Goal: Browse casually

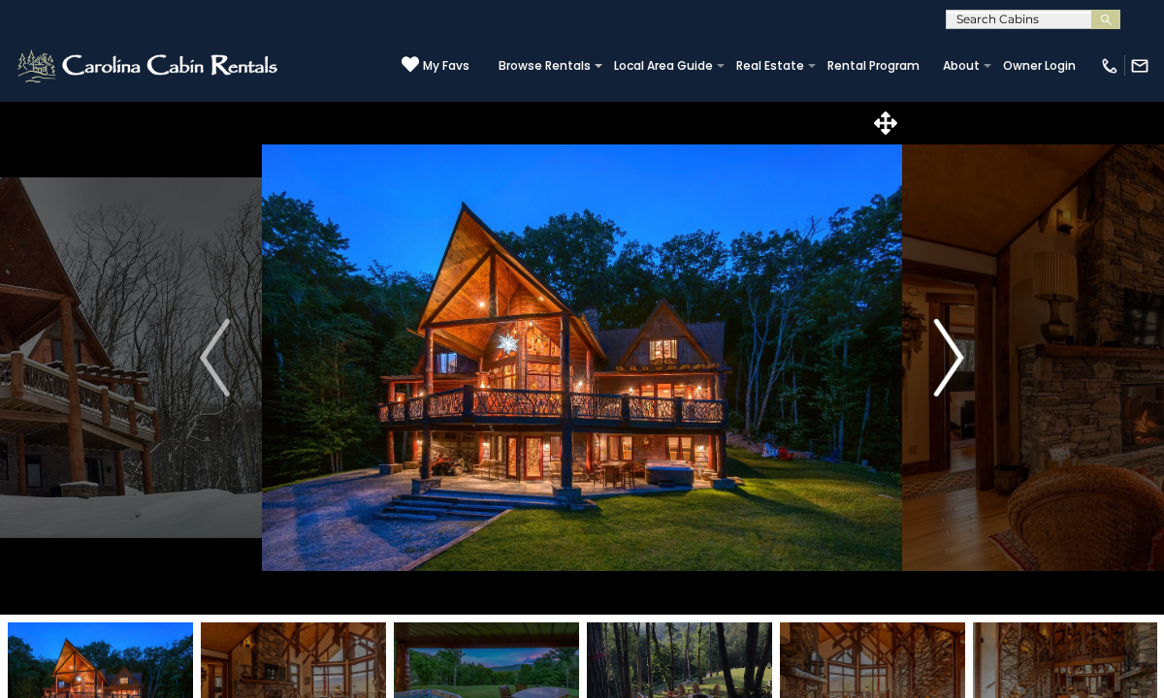
click at [963, 366] on img "Next" at bounding box center [948, 358] width 29 height 78
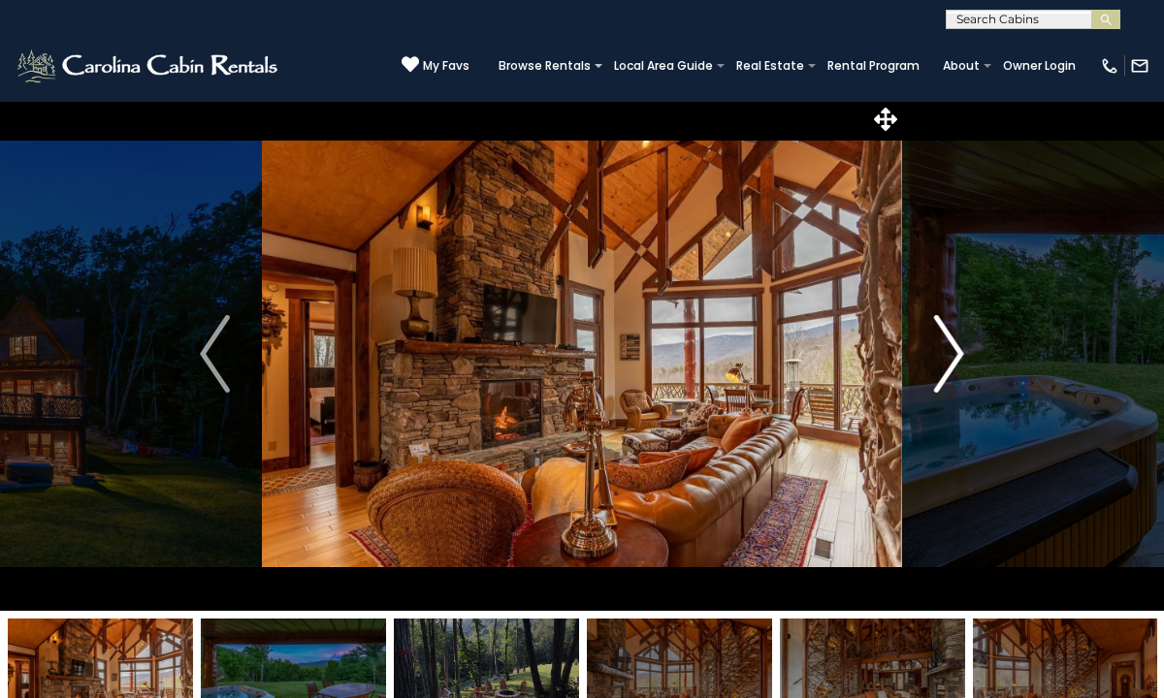
scroll to position [4, 0]
click at [948, 353] on img "Next" at bounding box center [948, 354] width 29 height 78
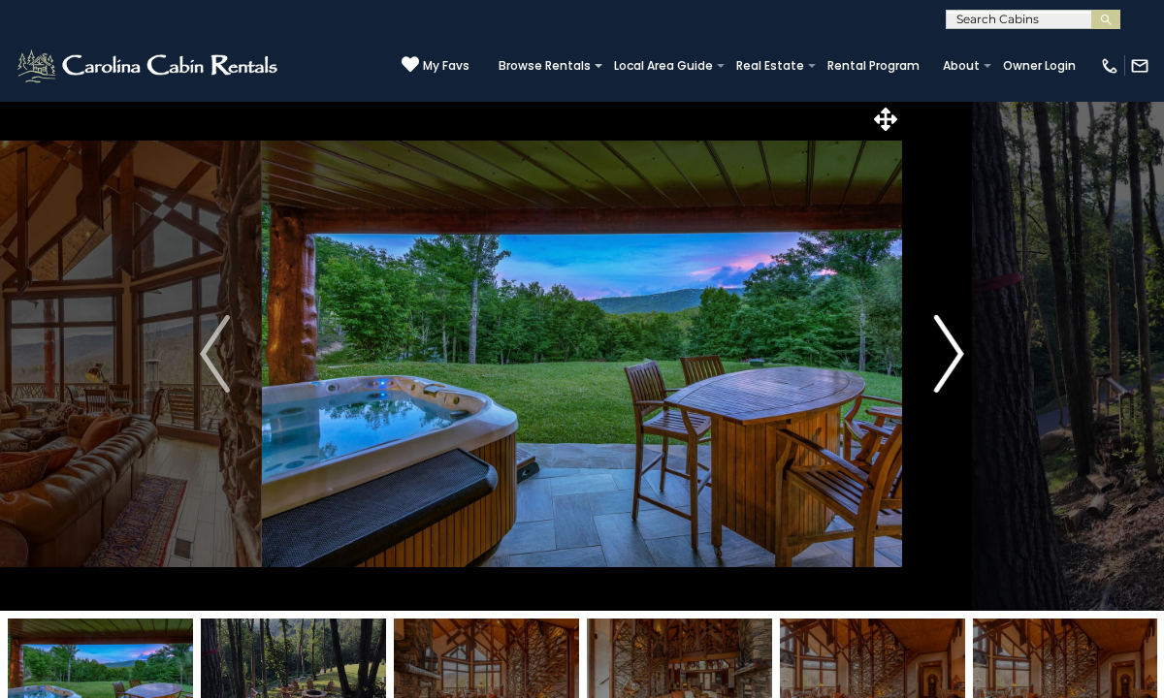
click at [948, 353] on img "Next" at bounding box center [948, 354] width 29 height 78
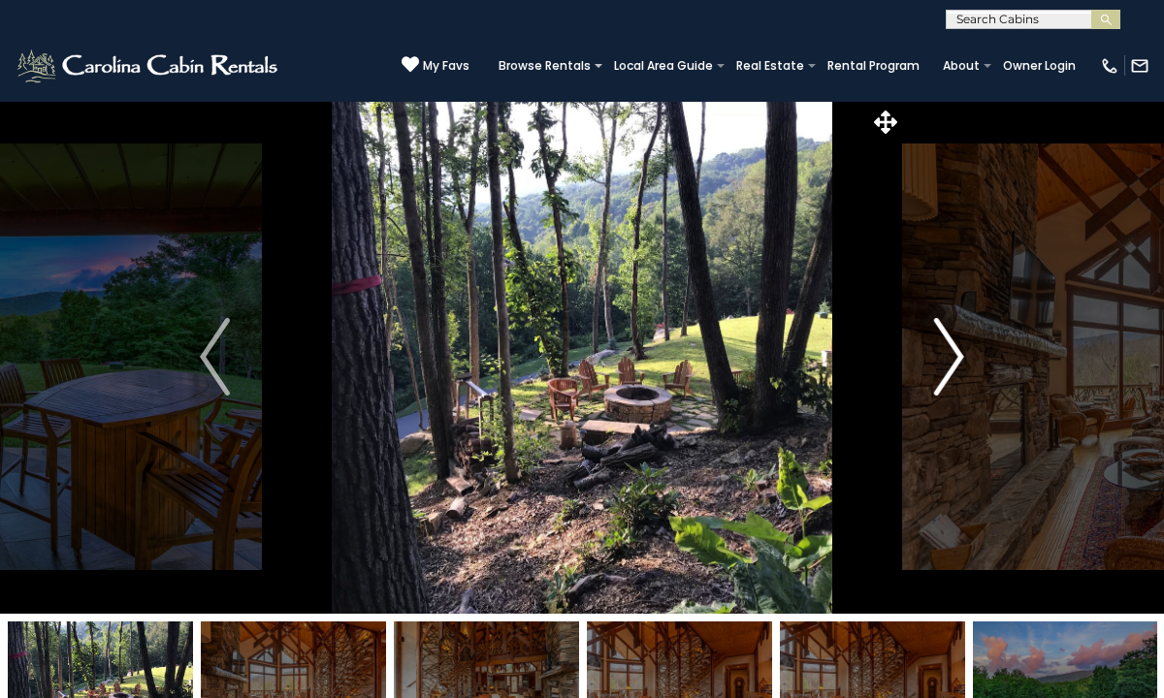
click at [948, 353] on img "Next" at bounding box center [948, 357] width 29 height 78
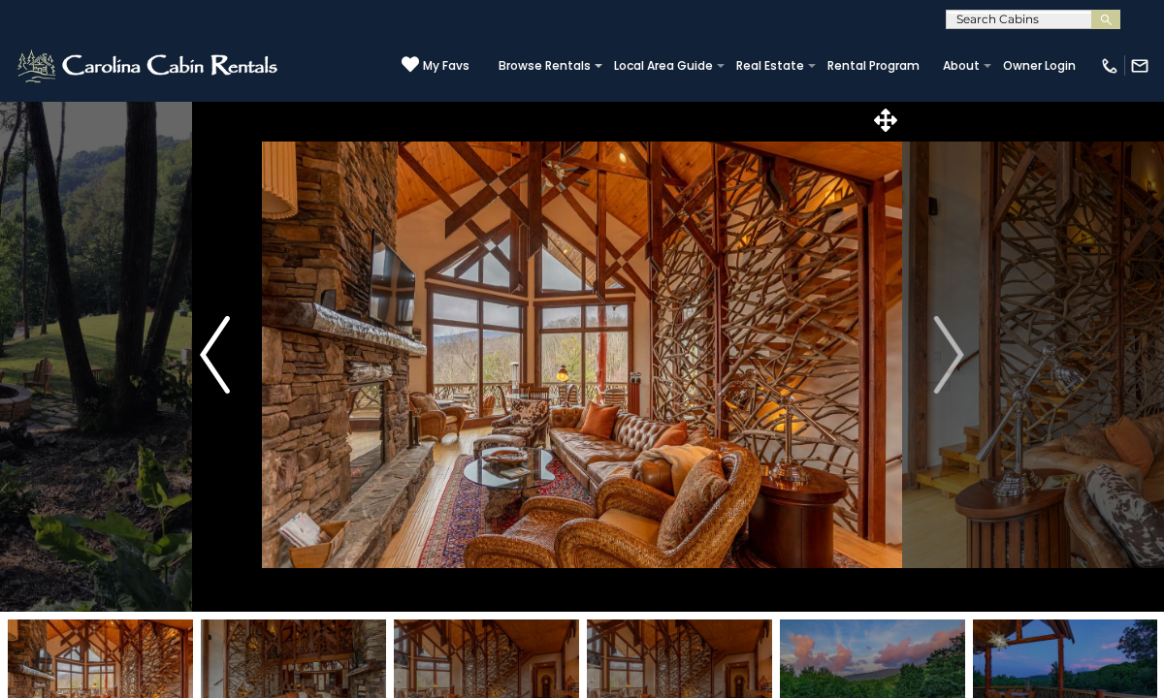
scroll to position [3, 1]
click at [220, 349] on img "Previous" at bounding box center [214, 355] width 29 height 78
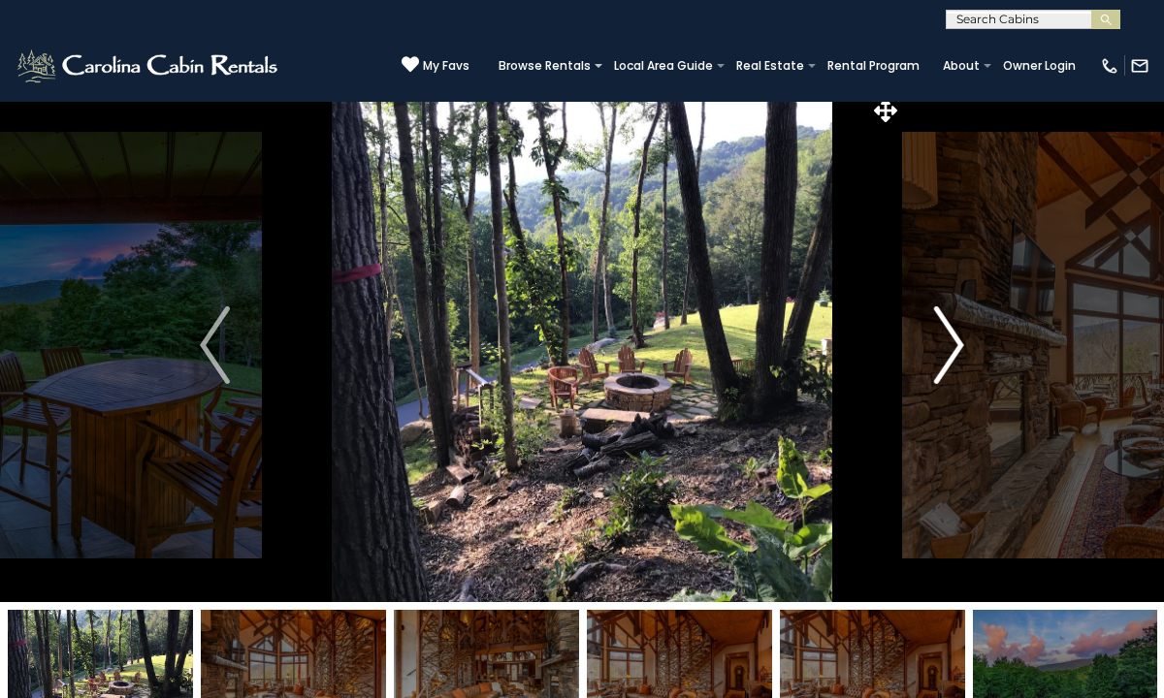
scroll to position [11, 1]
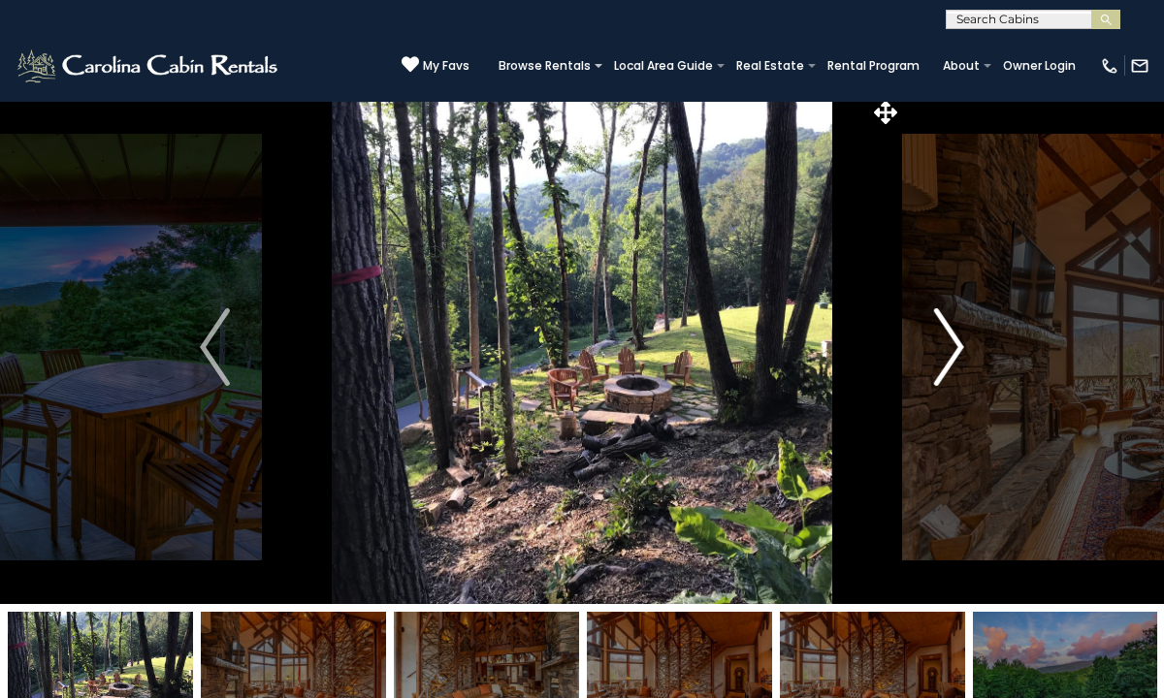
click at [951, 344] on img "Next" at bounding box center [948, 347] width 29 height 78
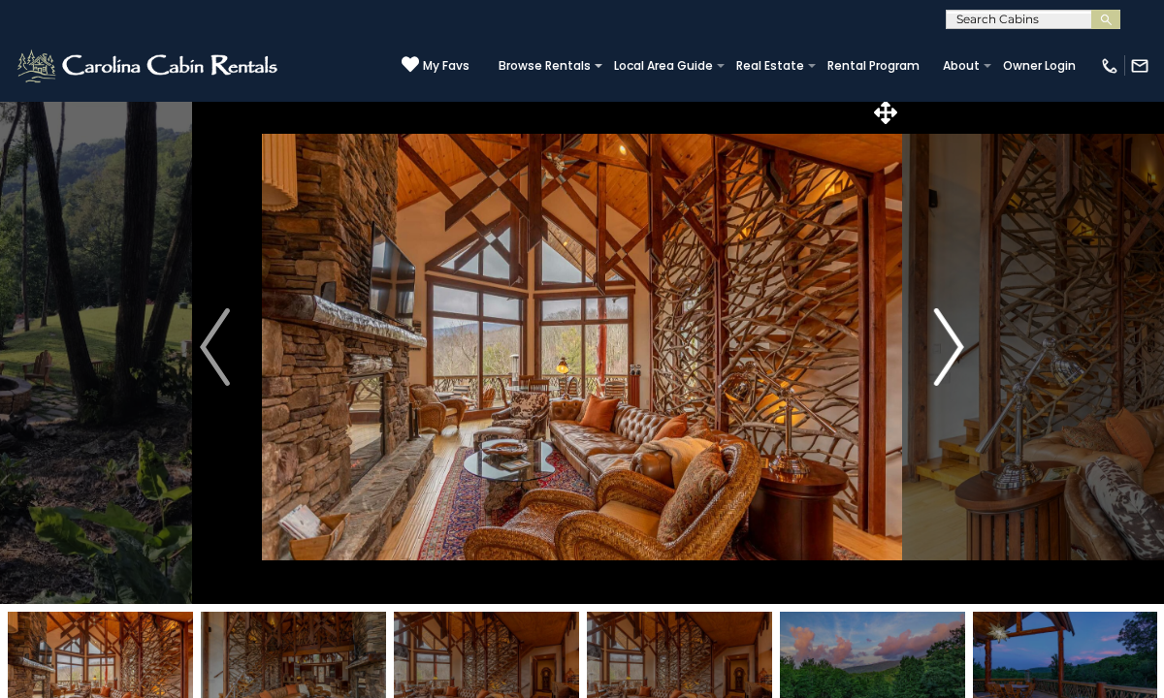
scroll to position [7, 5]
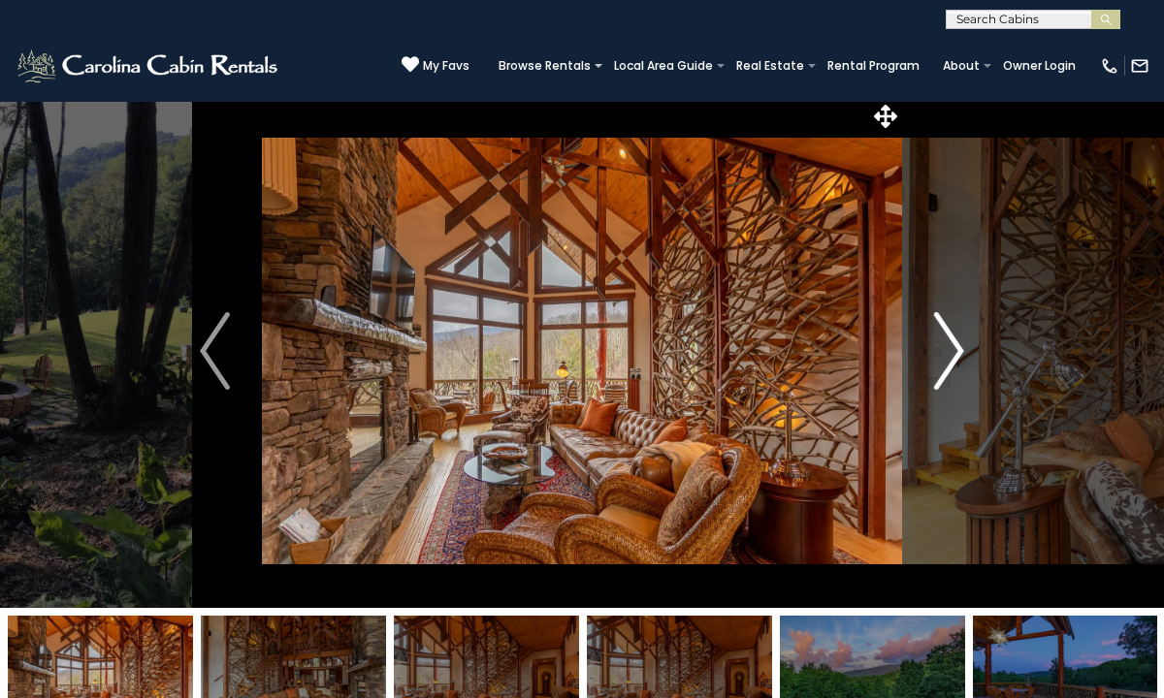
click at [951, 344] on img "Next" at bounding box center [948, 351] width 29 height 78
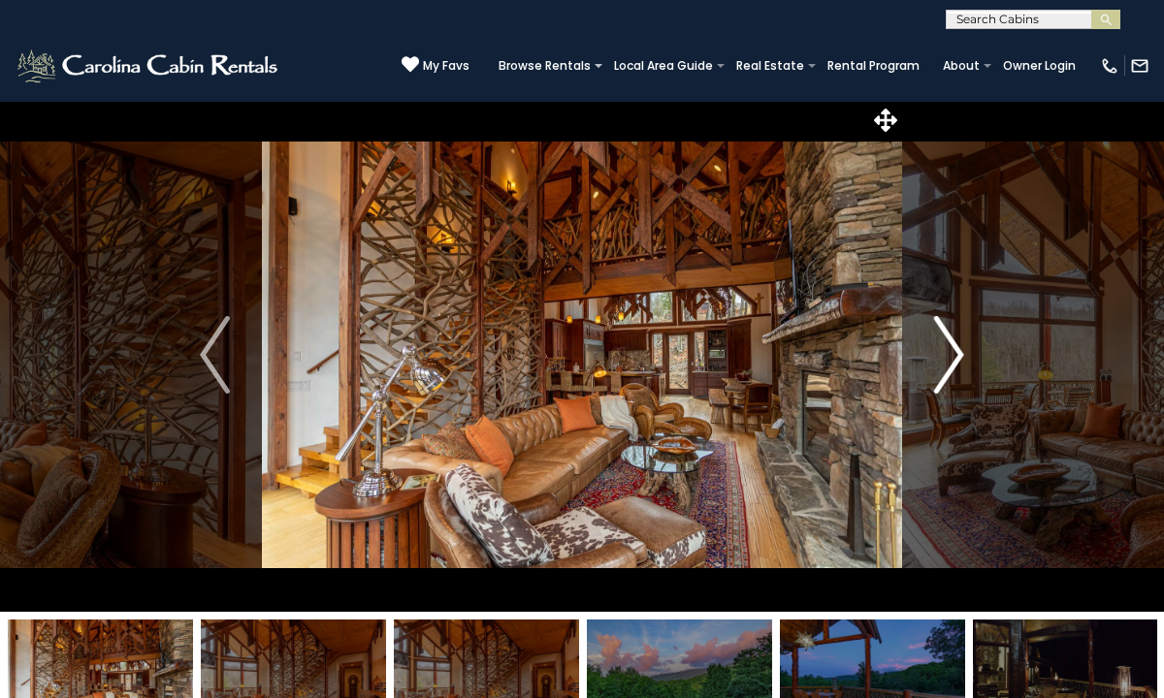
scroll to position [2, 6]
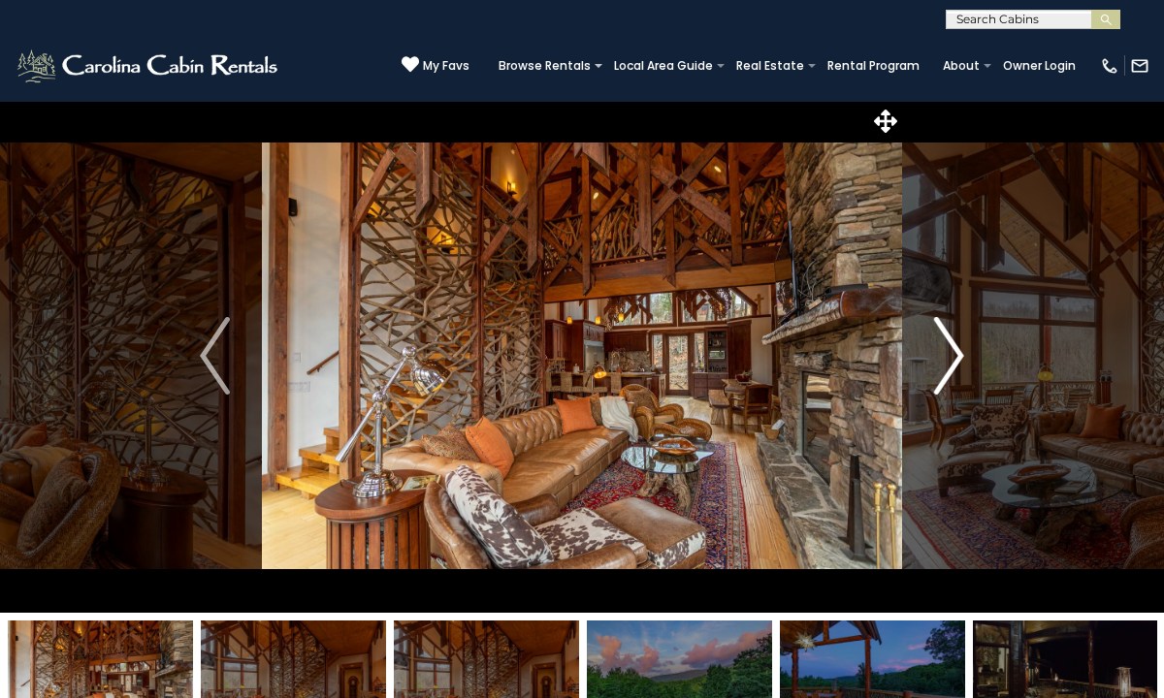
click at [948, 364] on img "Next" at bounding box center [948, 356] width 29 height 78
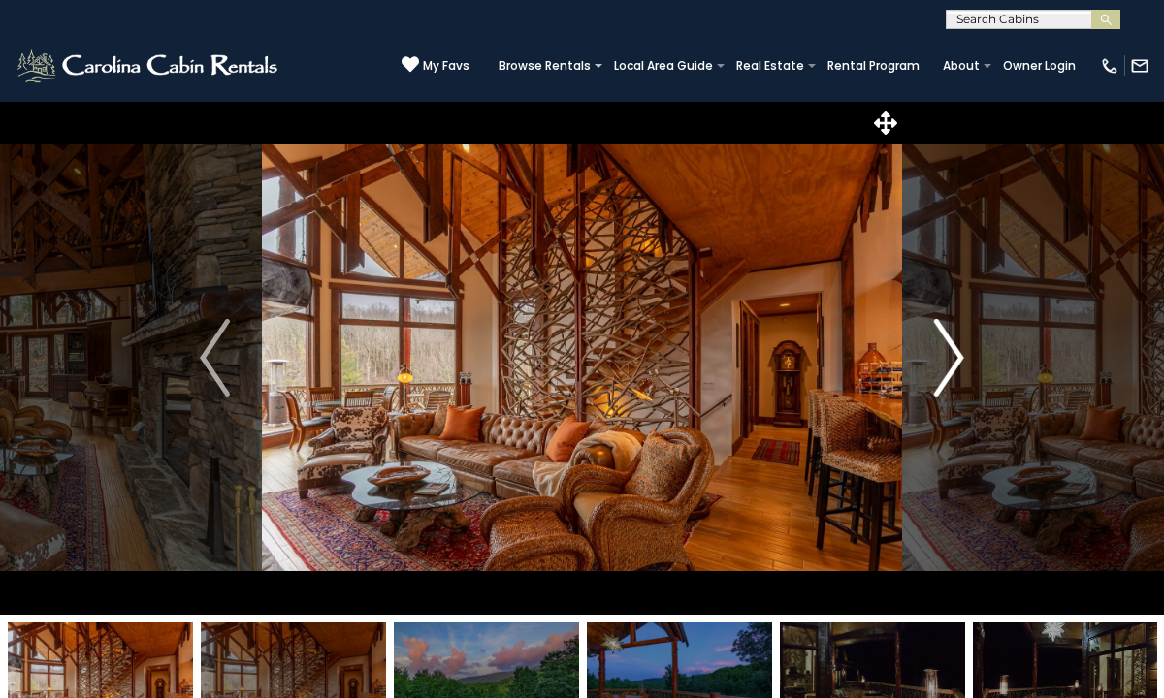
scroll to position [0, 0]
click at [948, 364] on img "Next" at bounding box center [948, 358] width 29 height 78
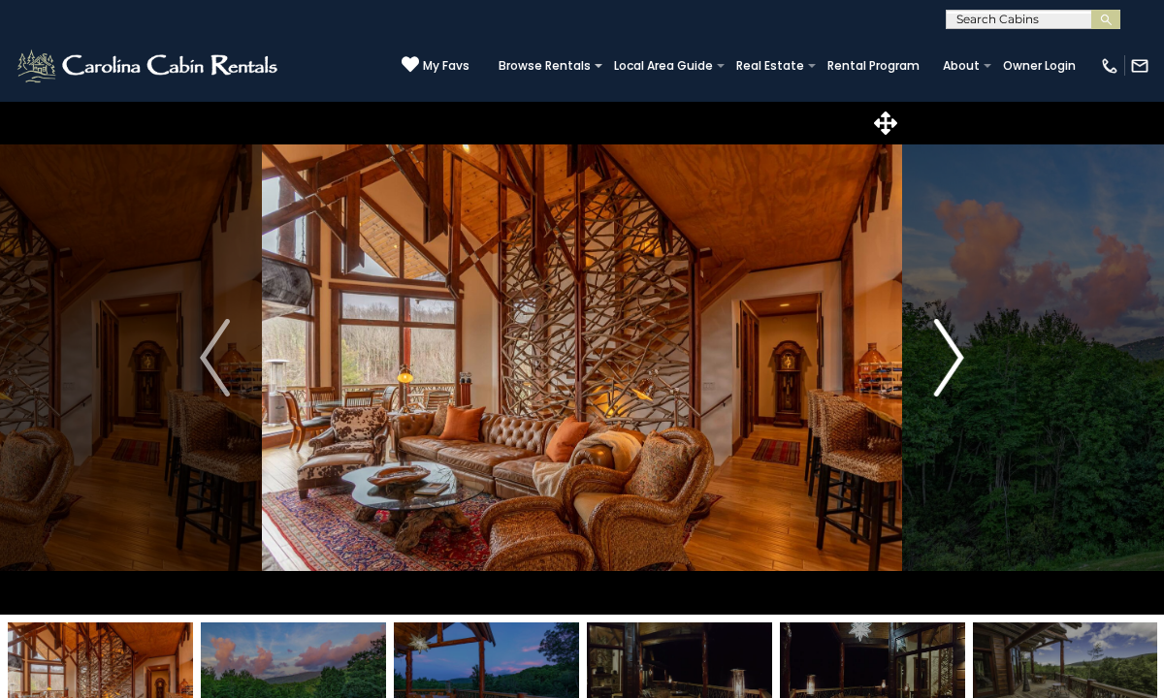
click at [948, 364] on img "Next" at bounding box center [948, 358] width 29 height 78
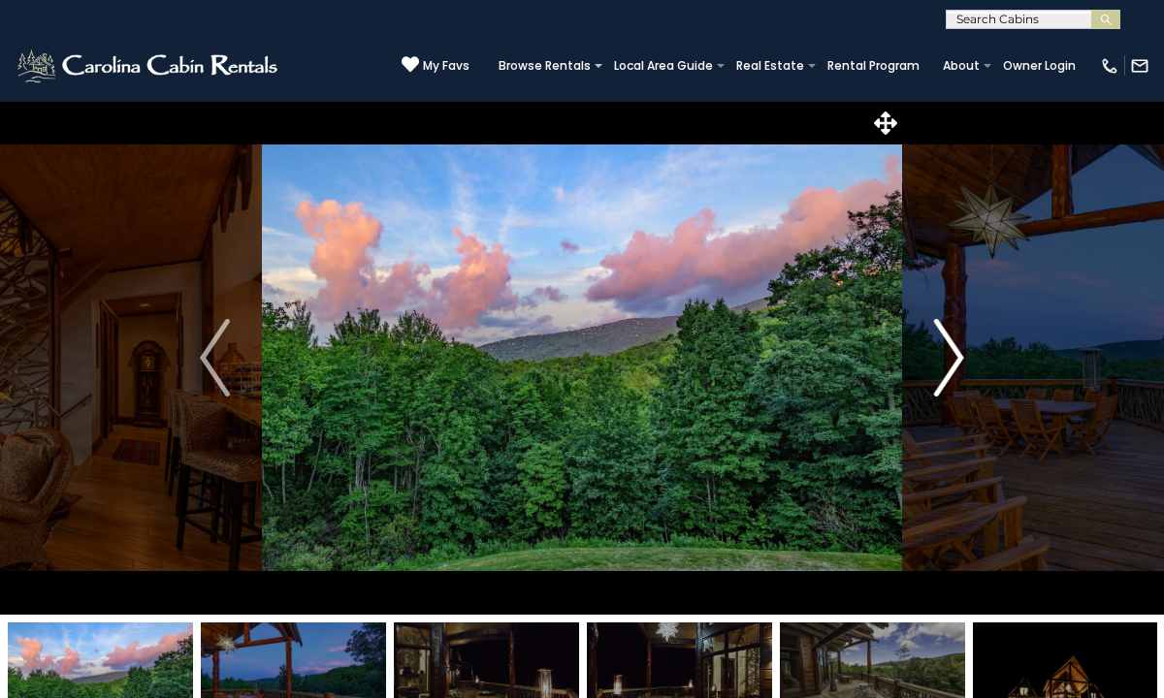
click at [948, 364] on img "Next" at bounding box center [948, 358] width 29 height 78
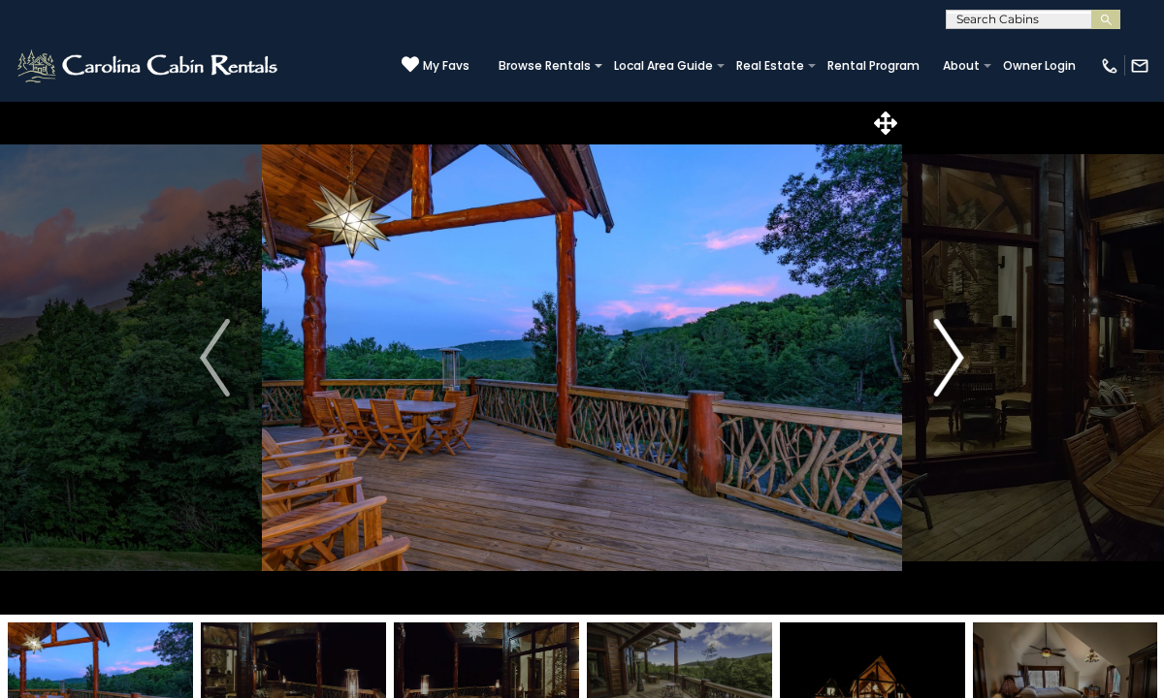
scroll to position [0, 2]
click at [948, 364] on img "Next" at bounding box center [948, 358] width 29 height 78
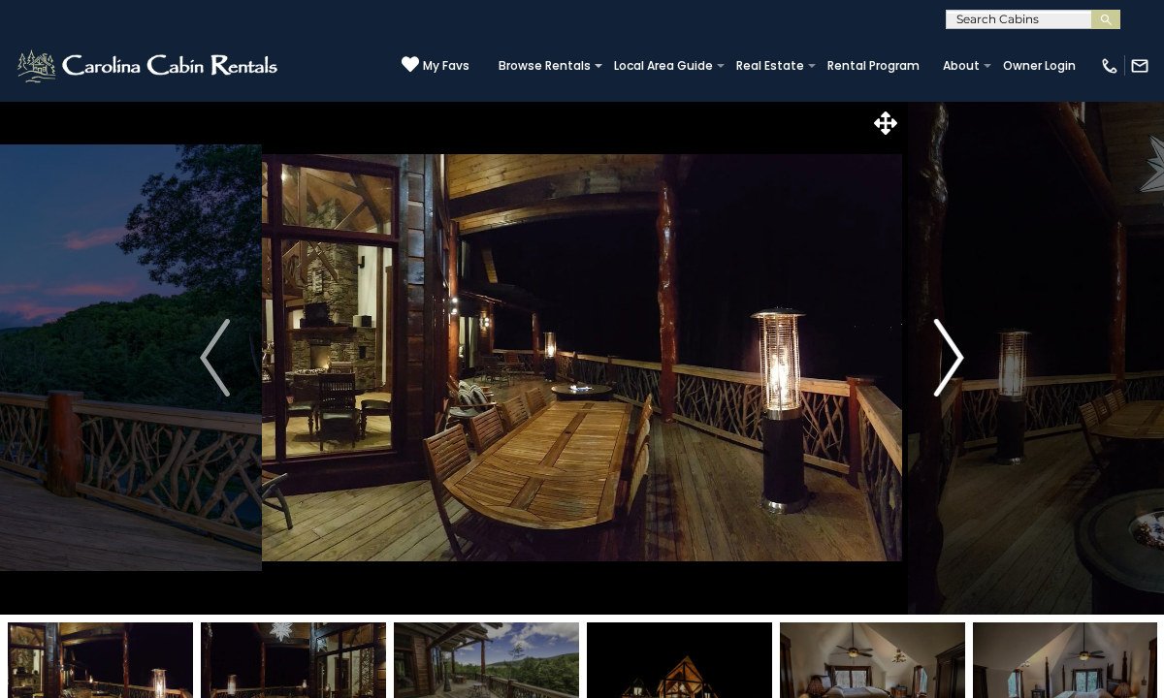
scroll to position [0, 0]
click at [948, 364] on img "Next" at bounding box center [948, 358] width 29 height 78
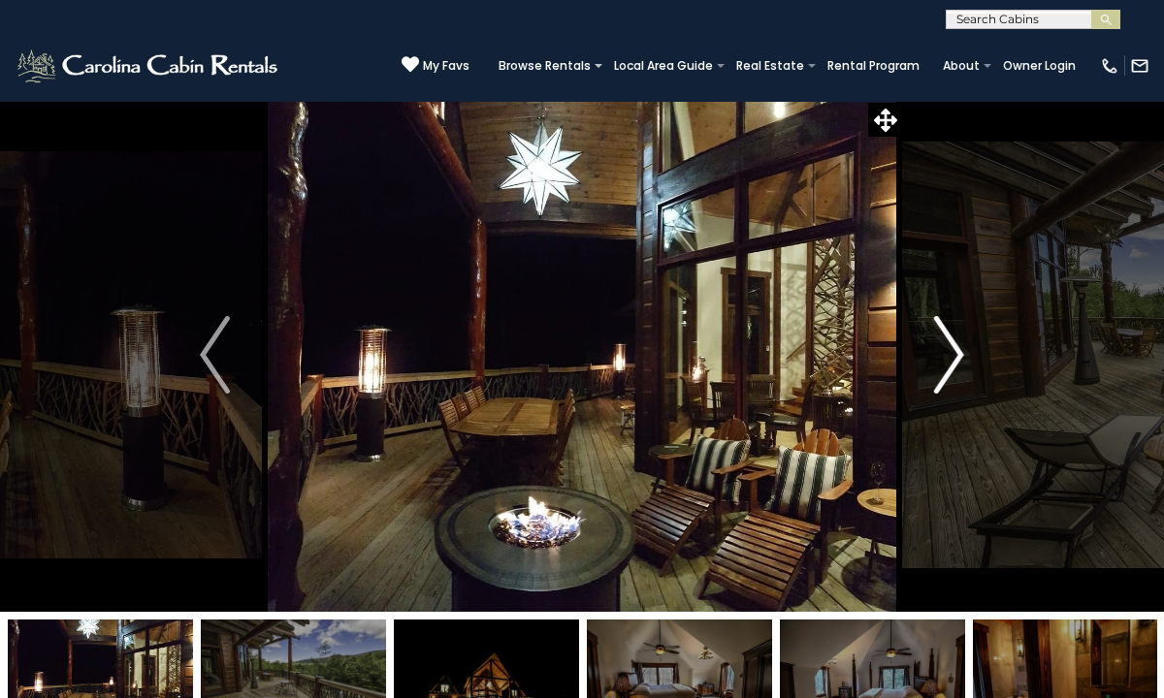
scroll to position [3, 0]
click at [948, 364] on img "Next" at bounding box center [948, 355] width 29 height 78
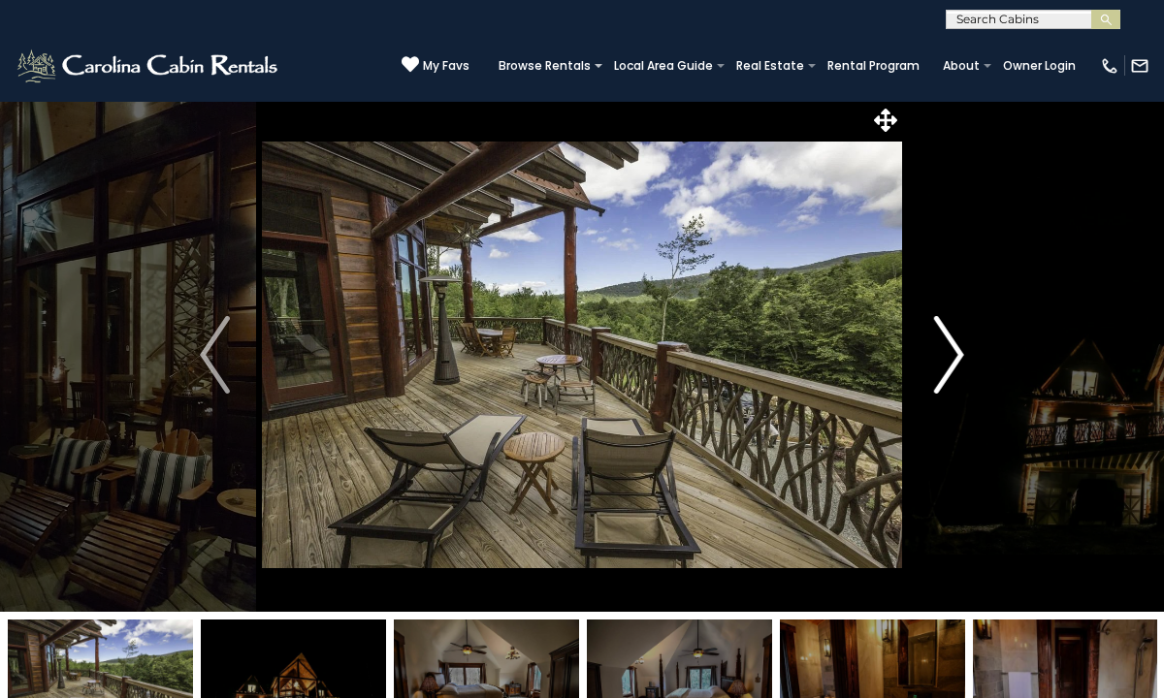
click at [948, 364] on img "Next" at bounding box center [948, 355] width 29 height 78
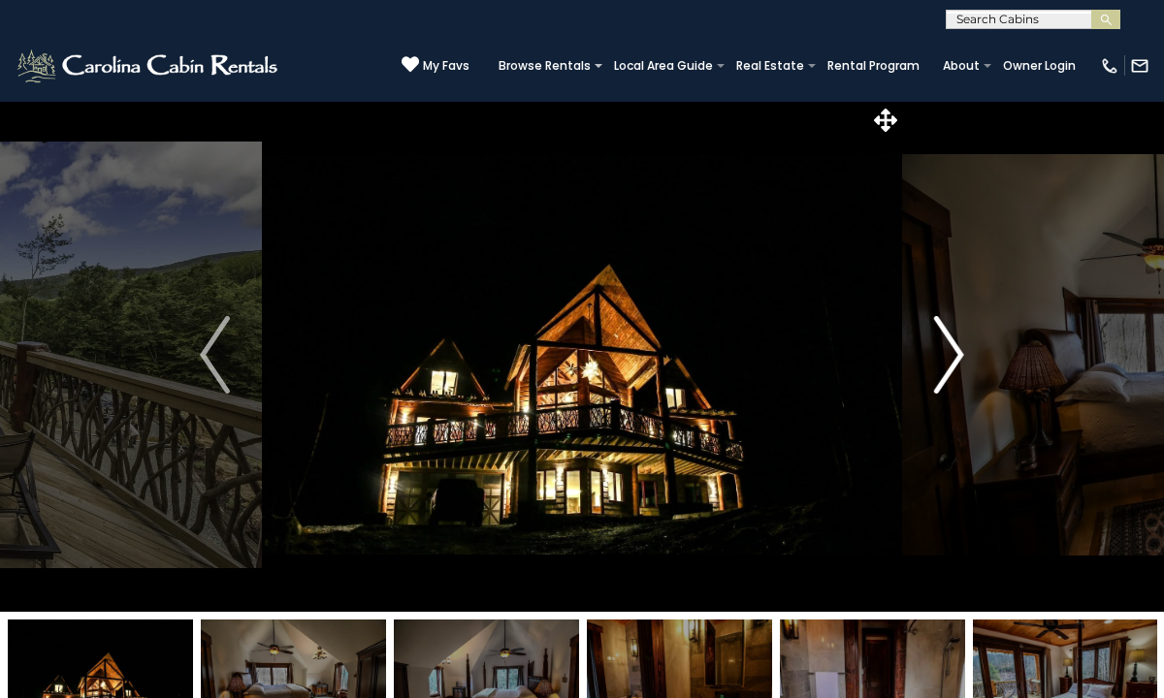
click at [948, 364] on img "Next" at bounding box center [948, 355] width 29 height 78
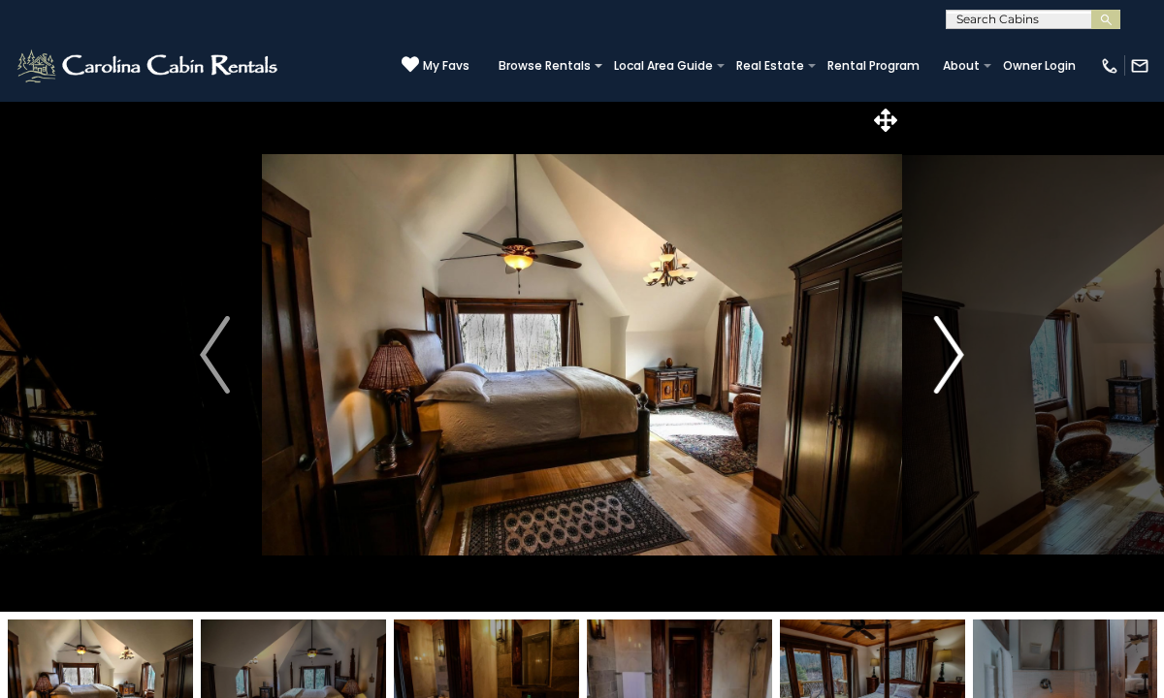
click at [948, 364] on img "Next" at bounding box center [948, 355] width 29 height 78
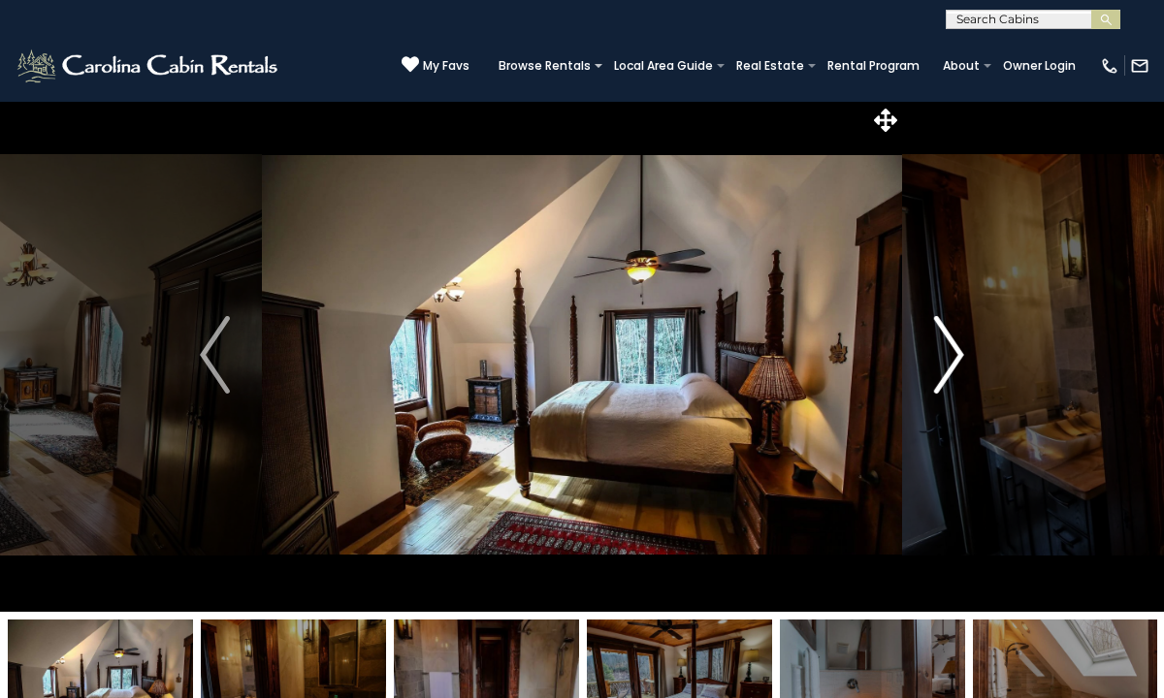
click at [948, 364] on img "Next" at bounding box center [948, 355] width 29 height 78
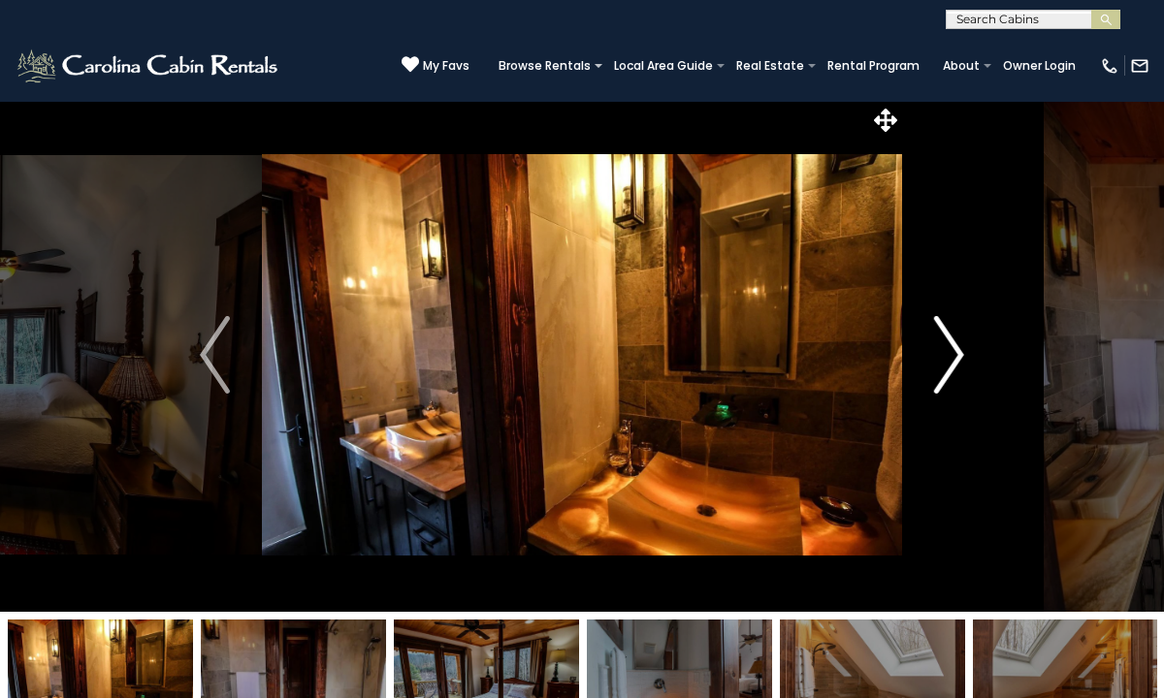
scroll to position [3, 3]
click at [948, 364] on img "Next" at bounding box center [948, 355] width 29 height 78
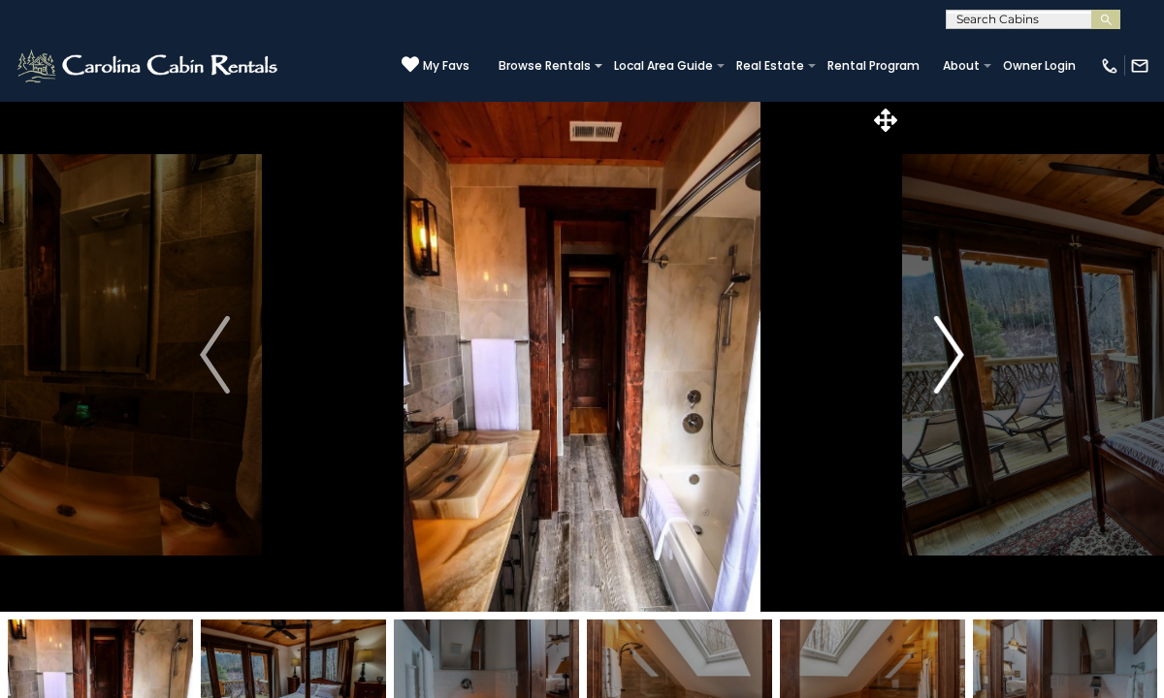
click at [948, 364] on img "Next" at bounding box center [948, 355] width 29 height 78
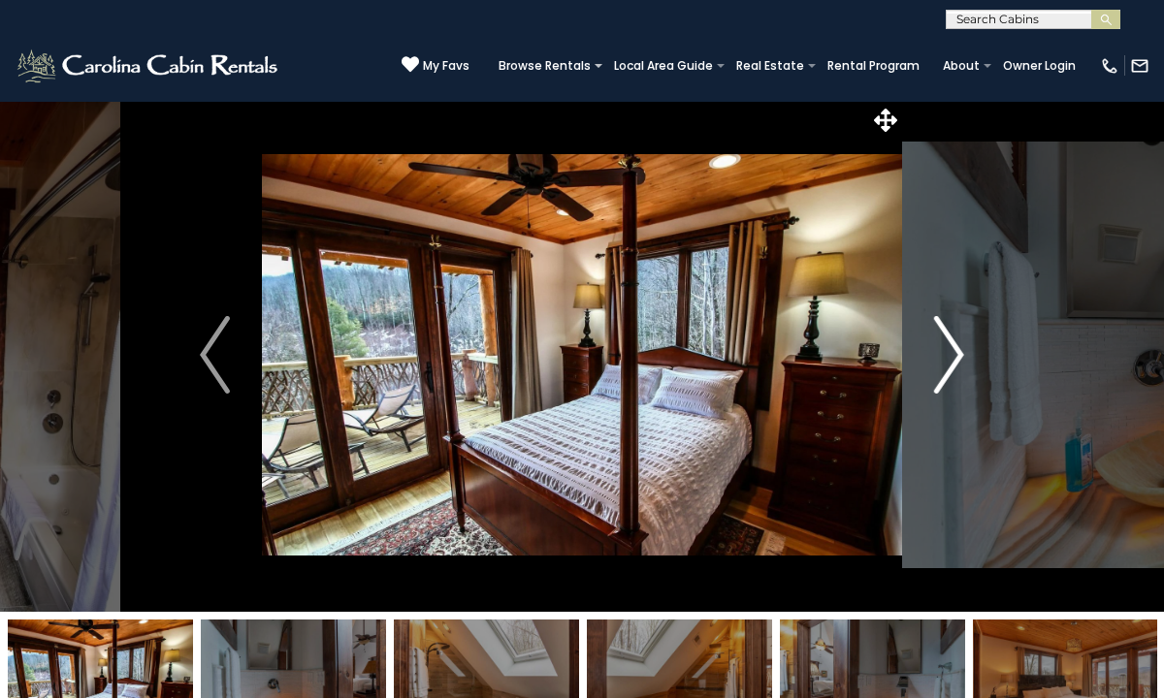
scroll to position [3, 0]
click at [948, 364] on img "Next" at bounding box center [948, 355] width 29 height 78
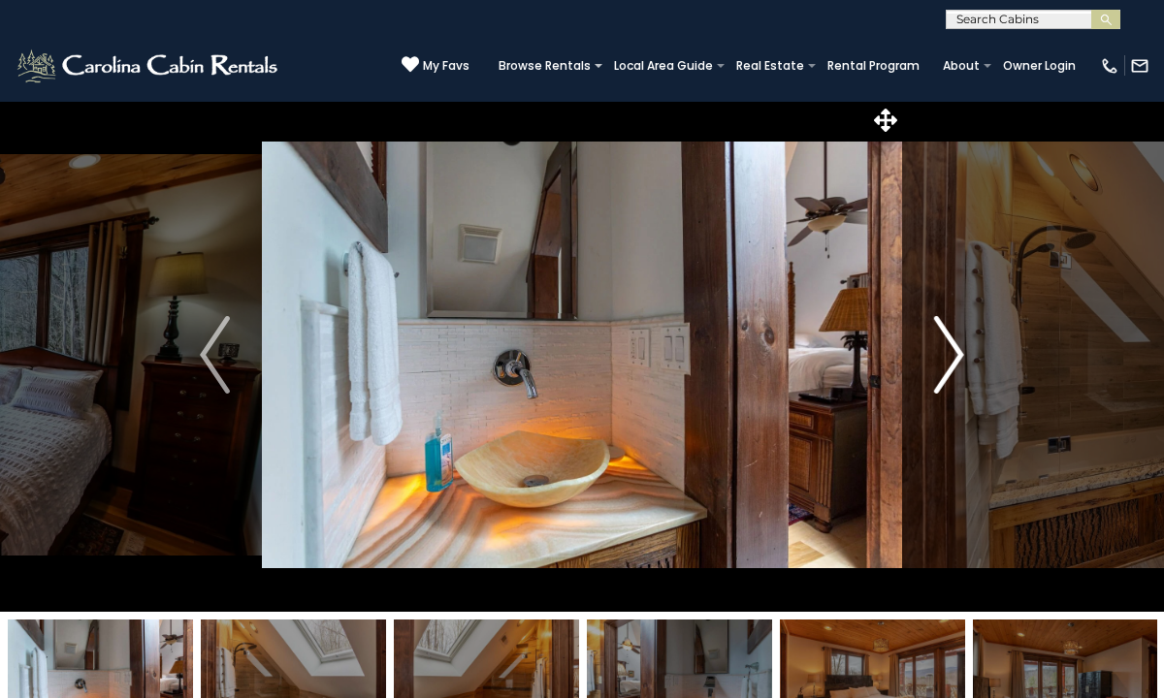
click at [948, 364] on img "Next" at bounding box center [948, 355] width 29 height 78
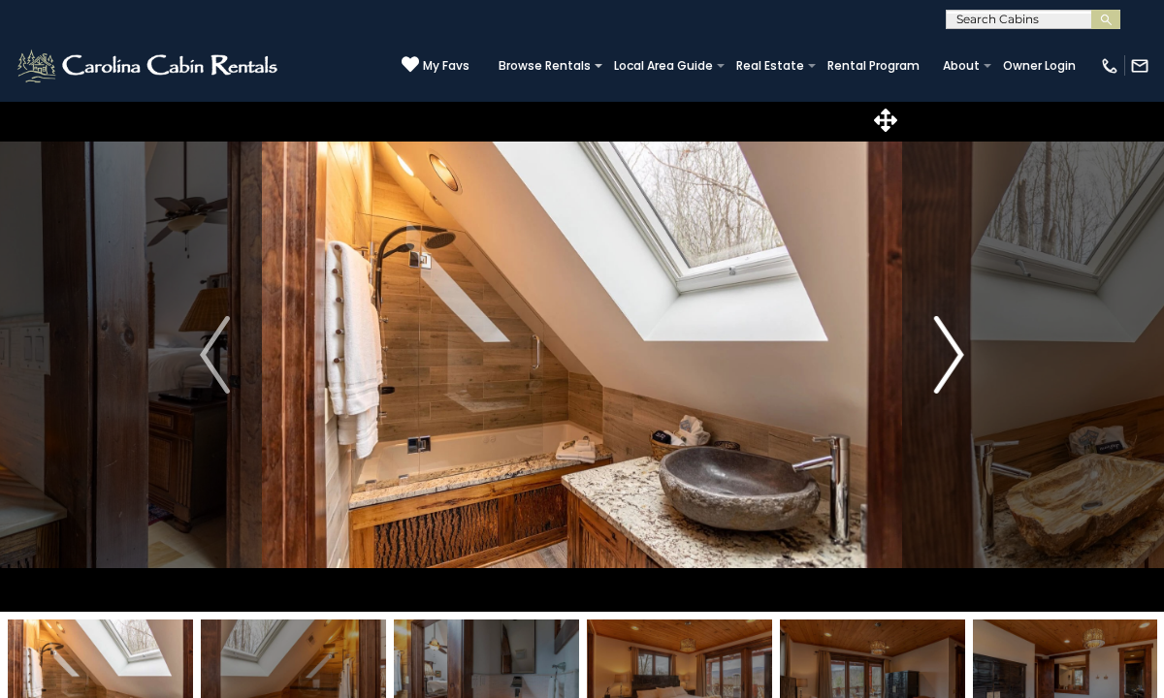
click at [948, 364] on img "Next" at bounding box center [948, 355] width 29 height 78
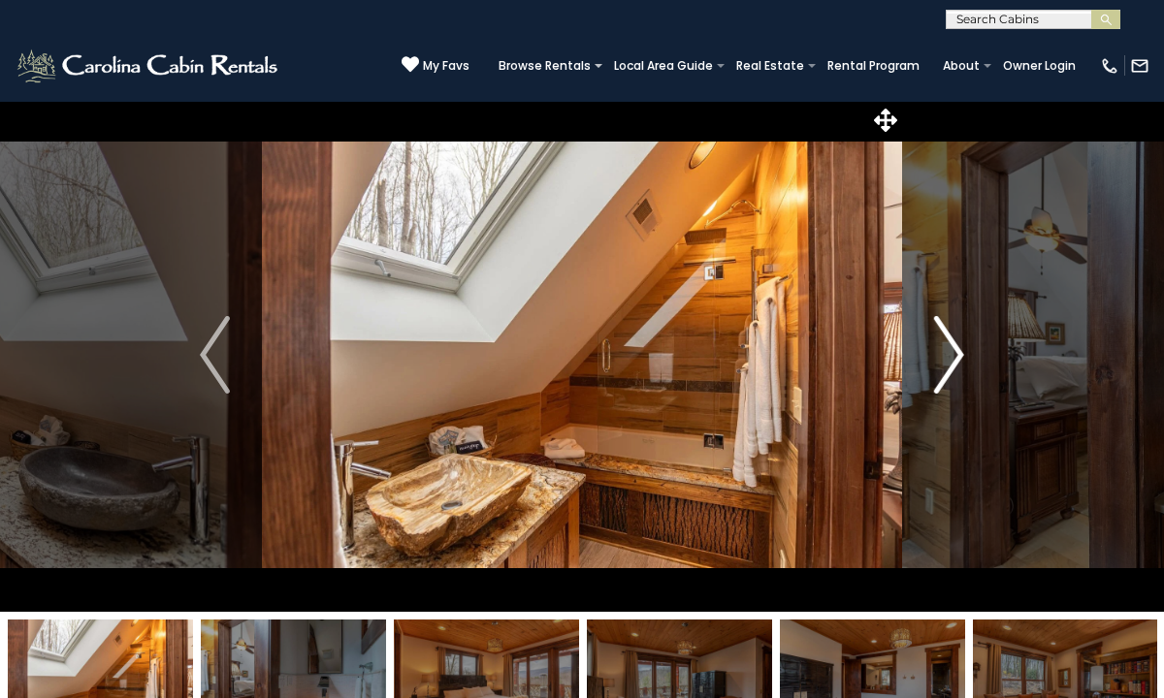
click at [948, 364] on img "Next" at bounding box center [948, 355] width 29 height 78
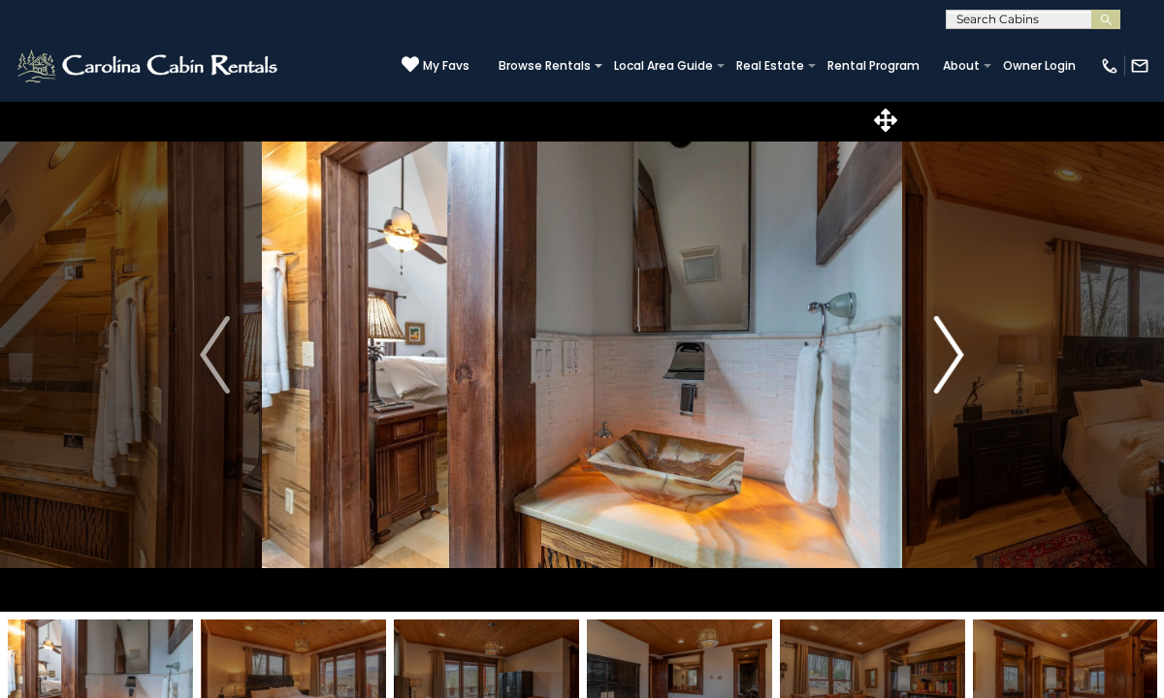
click at [948, 364] on img "Next" at bounding box center [948, 355] width 29 height 78
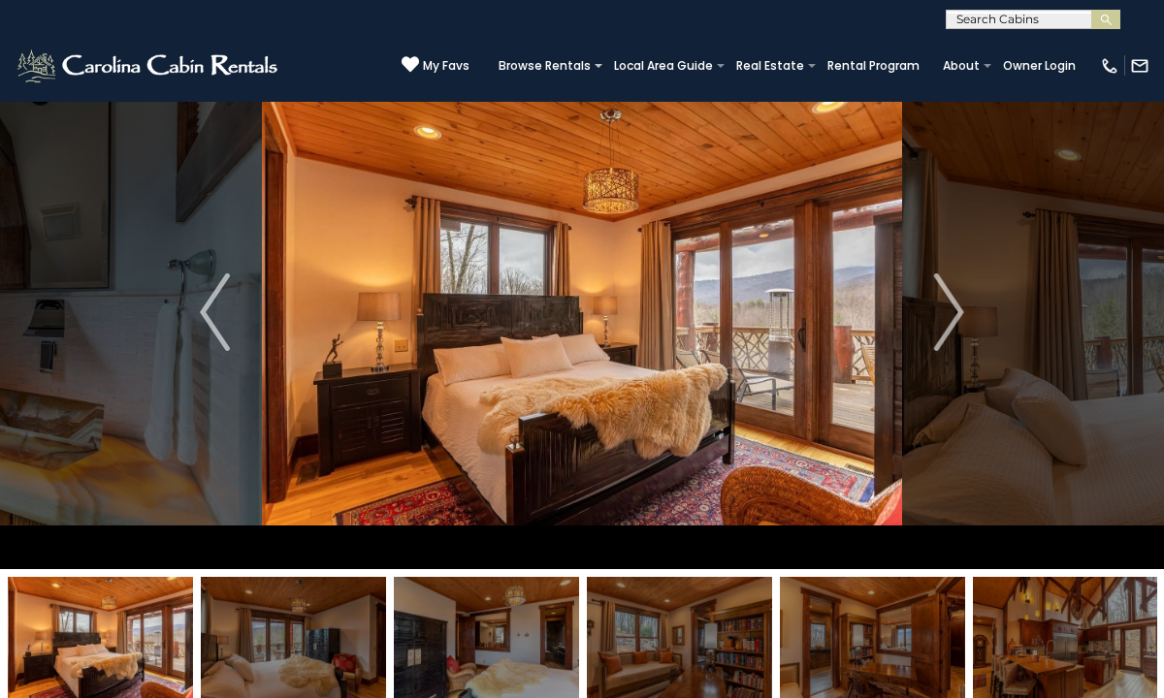
scroll to position [57, 0]
